Goal: Task Accomplishment & Management: Use online tool/utility

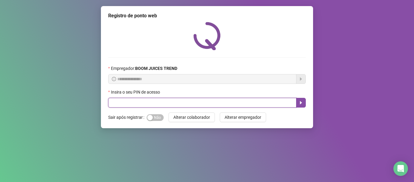
click at [202, 99] on input "text" at bounding box center [202, 103] width 188 height 10
type input "****"
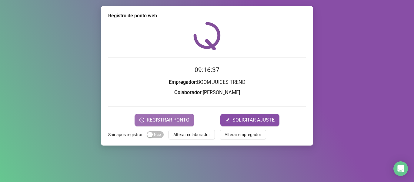
click at [181, 120] on span "REGISTRAR PONTO" at bounding box center [168, 119] width 43 height 7
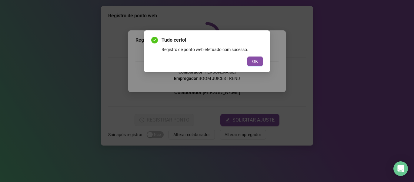
click at [265, 62] on div "Tudo certo! Registro de ponto web efetuado com sucesso. OK" at bounding box center [207, 51] width 126 height 42
click at [257, 62] on span "OK" at bounding box center [255, 61] width 6 height 7
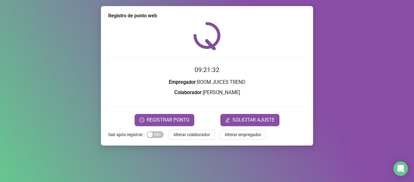
drag, startPoint x: 196, startPoint y: 135, endPoint x: 203, endPoint y: 131, distance: 8.2
click at [198, 135] on span "Alterar colaborador" at bounding box center [191, 134] width 37 height 7
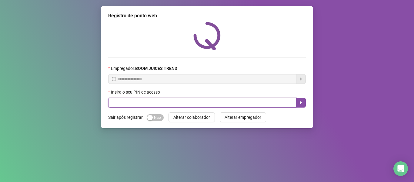
click at [218, 107] on input "text" at bounding box center [202, 103] width 188 height 10
type input "****"
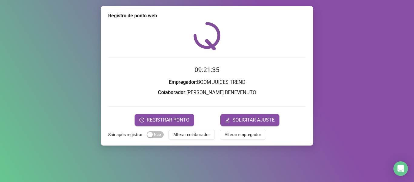
click at [386, 69] on div "Registro de ponto web 09:21:35 Empregador : BOOM JUICES TREND Colaborador : [PE…" at bounding box center [207, 91] width 414 height 182
click at [177, 117] on span "REGISTRAR PONTO" at bounding box center [168, 119] width 43 height 7
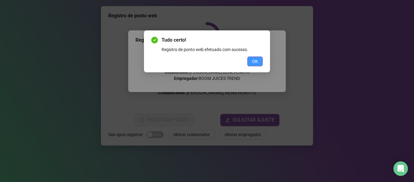
click at [254, 59] on span "OK" at bounding box center [255, 61] width 6 height 7
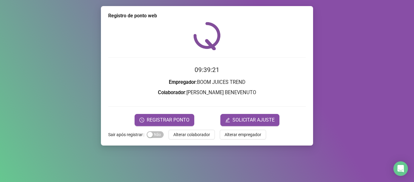
click at [188, 132] on span "Alterar colaborador" at bounding box center [191, 134] width 37 height 7
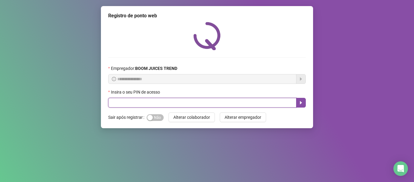
click at [191, 104] on input "text" at bounding box center [202, 103] width 188 height 10
type input "****"
click at [297, 101] on button "button" at bounding box center [301, 103] width 10 height 10
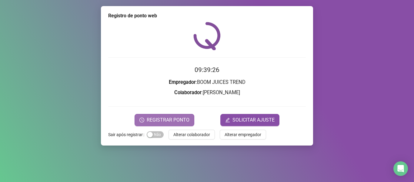
click at [183, 120] on span "REGISTRAR PONTO" at bounding box center [168, 119] width 43 height 7
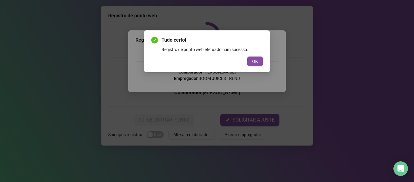
click at [33, 3] on div "Tudo certo! Registro de ponto web efetuado com sucesso. OK" at bounding box center [207, 91] width 414 height 182
click at [260, 62] on button "OK" at bounding box center [254, 61] width 15 height 10
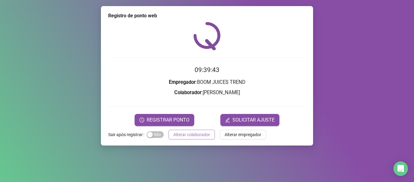
click at [179, 131] on span "Alterar colaborador" at bounding box center [191, 134] width 37 height 7
